Goal: Task Accomplishment & Management: Use online tool/utility

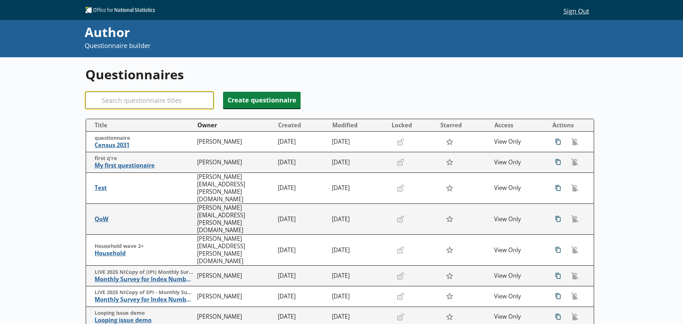
click at [138, 101] on input "Search" at bounding box center [149, 100] width 128 height 17
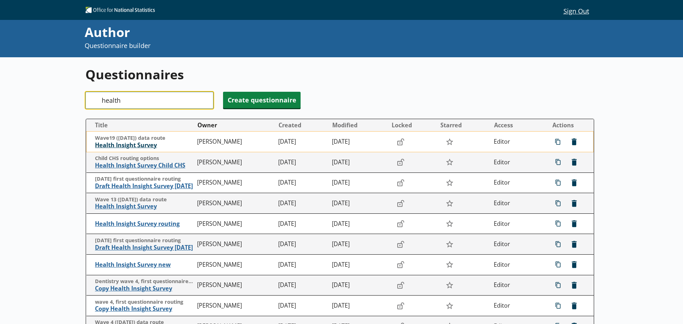
type input "health"
click at [139, 147] on span "Health Insight Survey" at bounding box center [144, 145] width 99 height 7
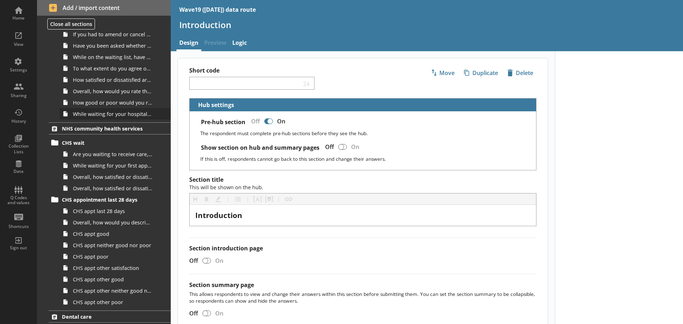
scroll to position [641, 0]
click at [110, 167] on span "While waiting for your first appointment to receive care, treatment or advice f…" at bounding box center [112, 165] width 79 height 7
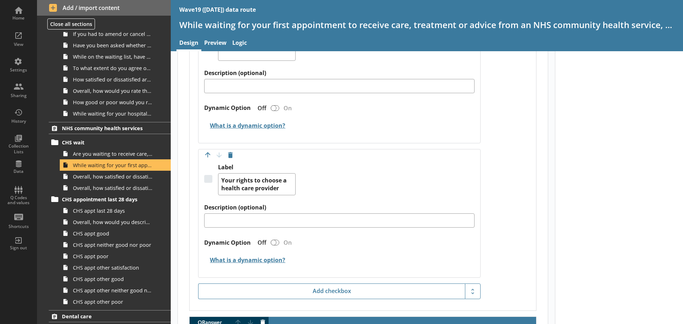
scroll to position [1423, 0]
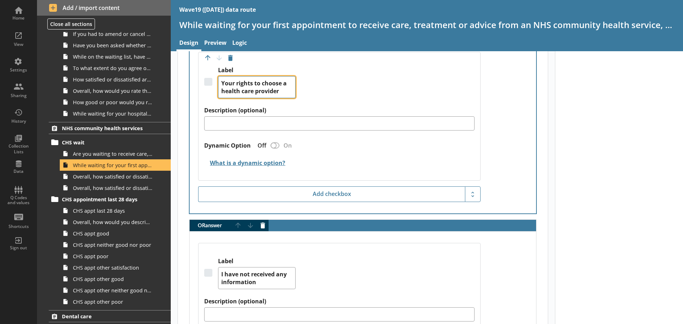
drag, startPoint x: 280, startPoint y: 91, endPoint x: 216, endPoint y: 81, distance: 64.4
click at [216, 81] on div "Label Your rights to choose a health care provider" at bounding box center [339, 87] width 270 height 40
paste textarea "Right to Choose a specific"
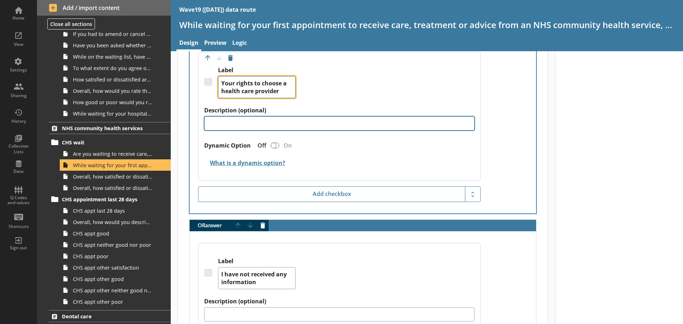
type textarea "x"
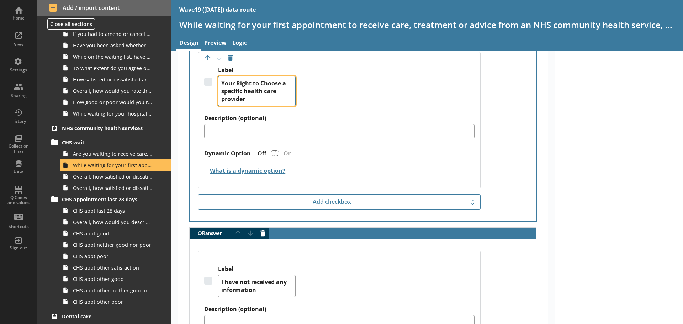
type textarea "Your Right to Choose a specific health care provider"
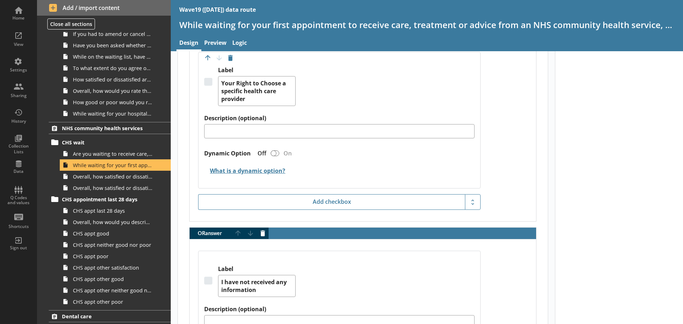
click at [323, 97] on div "Label Your Right to Choose a specific health care provider" at bounding box center [339, 91] width 270 height 48
type textarea "x"
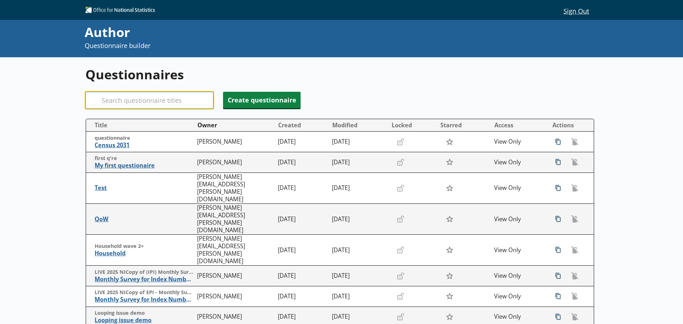
click at [157, 102] on input "Search" at bounding box center [149, 100] width 128 height 17
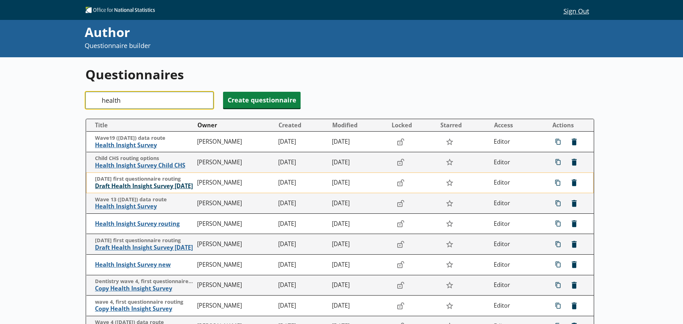
type input "health"
click at [141, 185] on span "Draft Health Insight Survey [DATE]" at bounding box center [144, 186] width 99 height 7
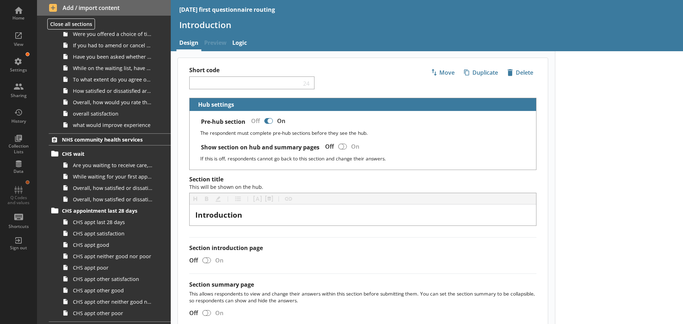
scroll to position [712, 0]
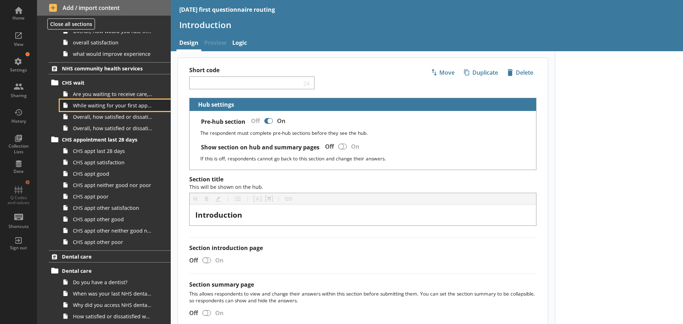
click at [94, 108] on span "While waiting for your first appointment to receive care, treatment or advice f…" at bounding box center [112, 105] width 79 height 7
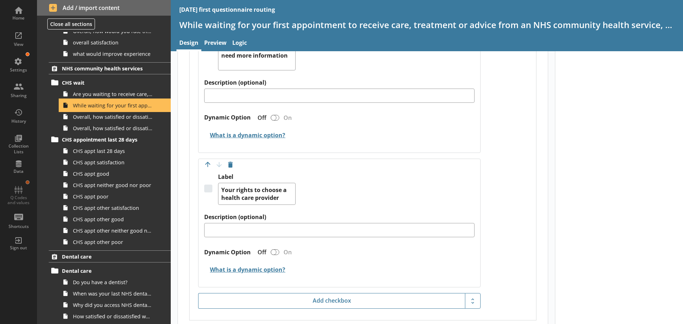
scroll to position [1352, 0]
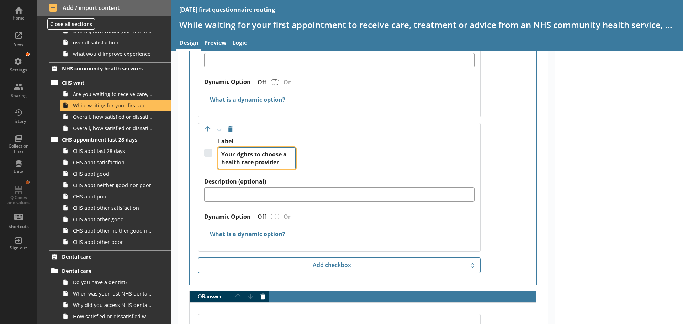
drag, startPoint x: 280, startPoint y: 165, endPoint x: 204, endPoint y: 154, distance: 76.2
click at [204, 154] on div "Label Your rights to choose a health care provider" at bounding box center [339, 158] width 270 height 40
paste textarea "Right to Choose a specific"
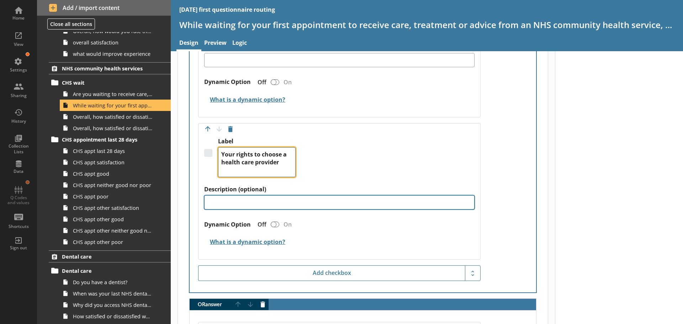
type textarea "x"
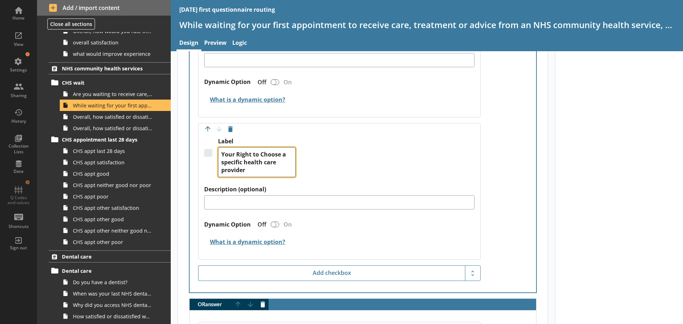
type textarea "Your Right to Choose a specific health care provider"
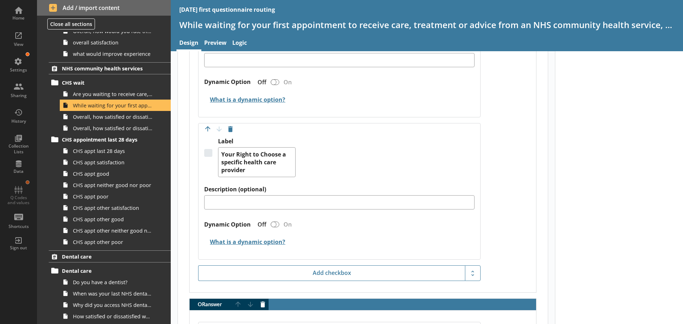
click at [358, 156] on div "Label Your Right to Choose a specific health care provider" at bounding box center [339, 162] width 270 height 48
type textarea "x"
